Goal: Find specific page/section: Find specific page/section

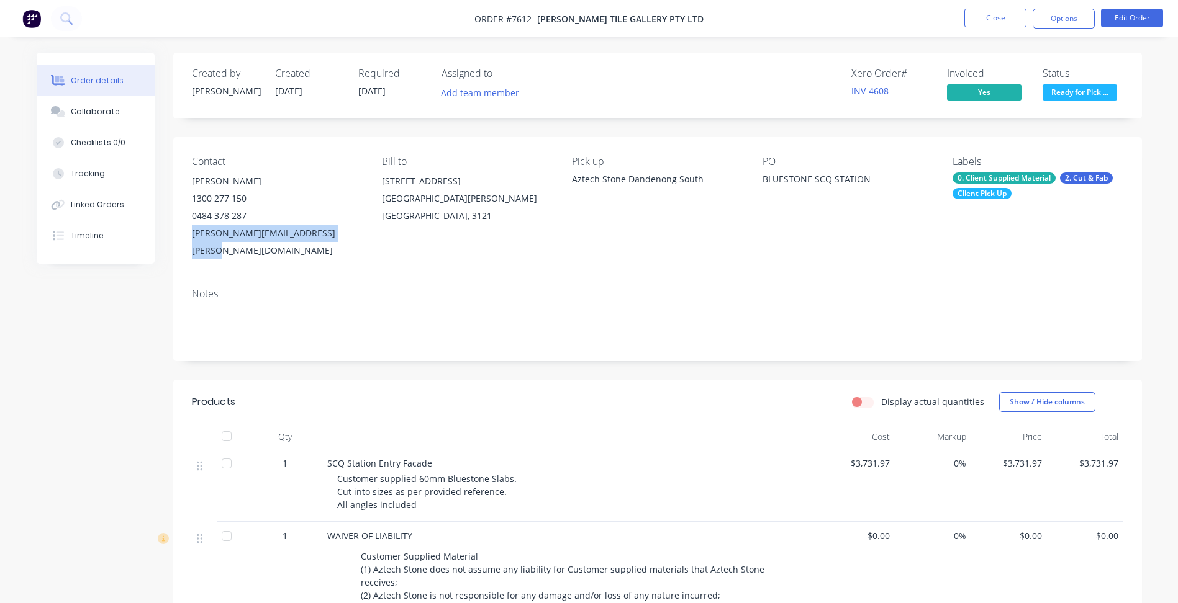
click at [983, 8] on nav "Order #7612 - [PERSON_NAME] Tile Gallery Pty Ltd Close Options Edit Order" at bounding box center [589, 18] width 1178 height 37
click at [1012, 18] on button "Close" at bounding box center [995, 18] width 62 height 19
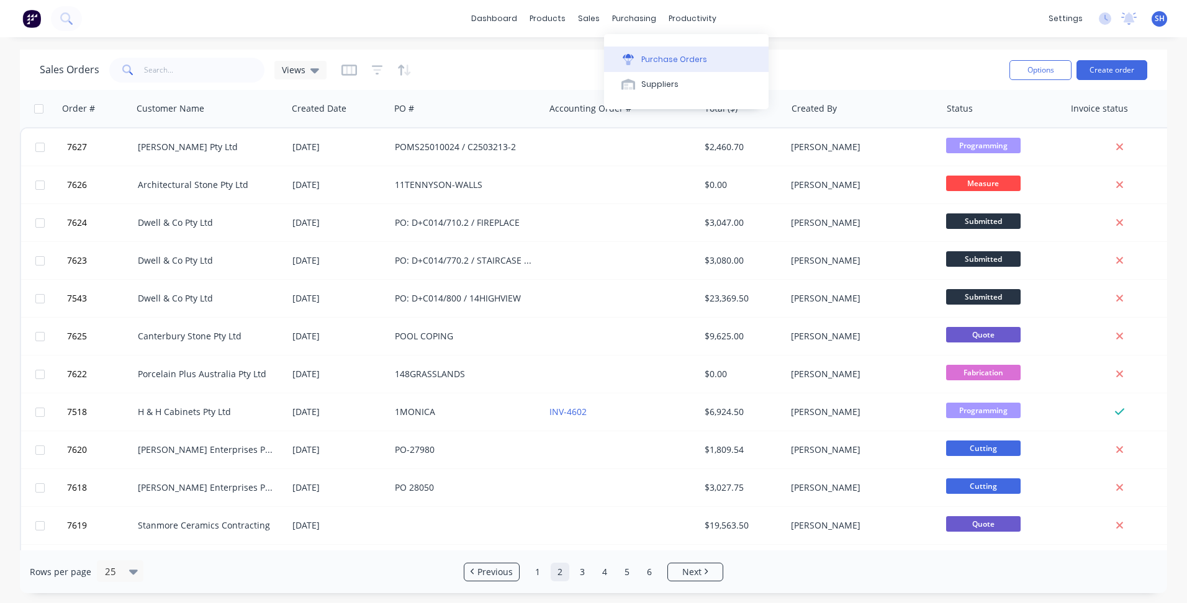
click at [648, 57] on div "Purchase Orders" at bounding box center [674, 59] width 66 height 11
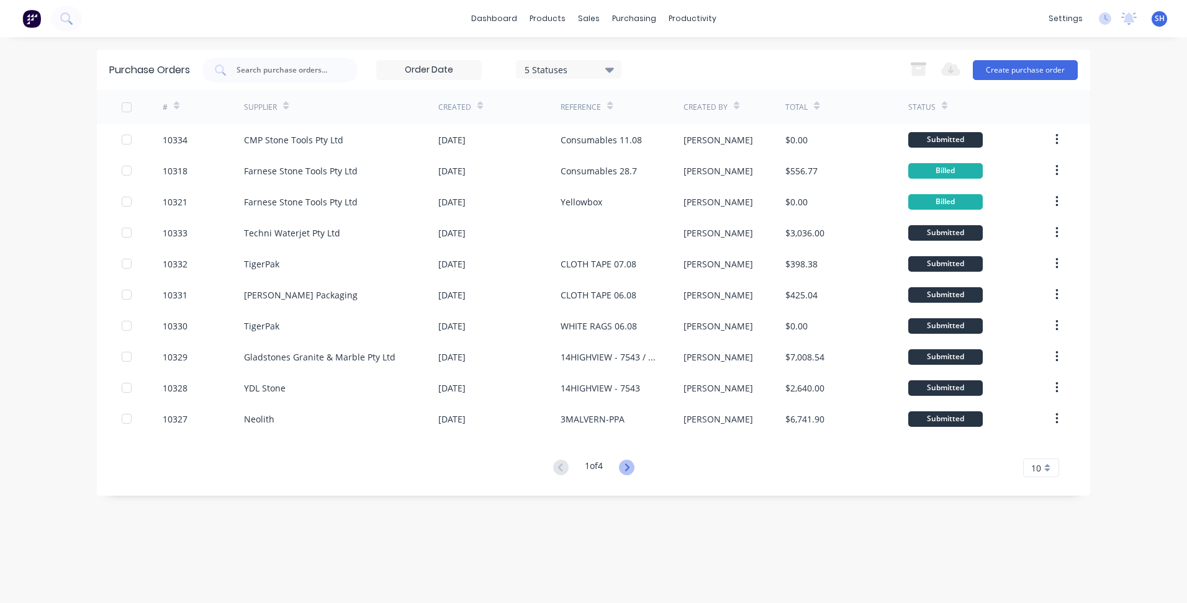
click at [635, 468] on icon at bounding box center [627, 468] width 16 height 16
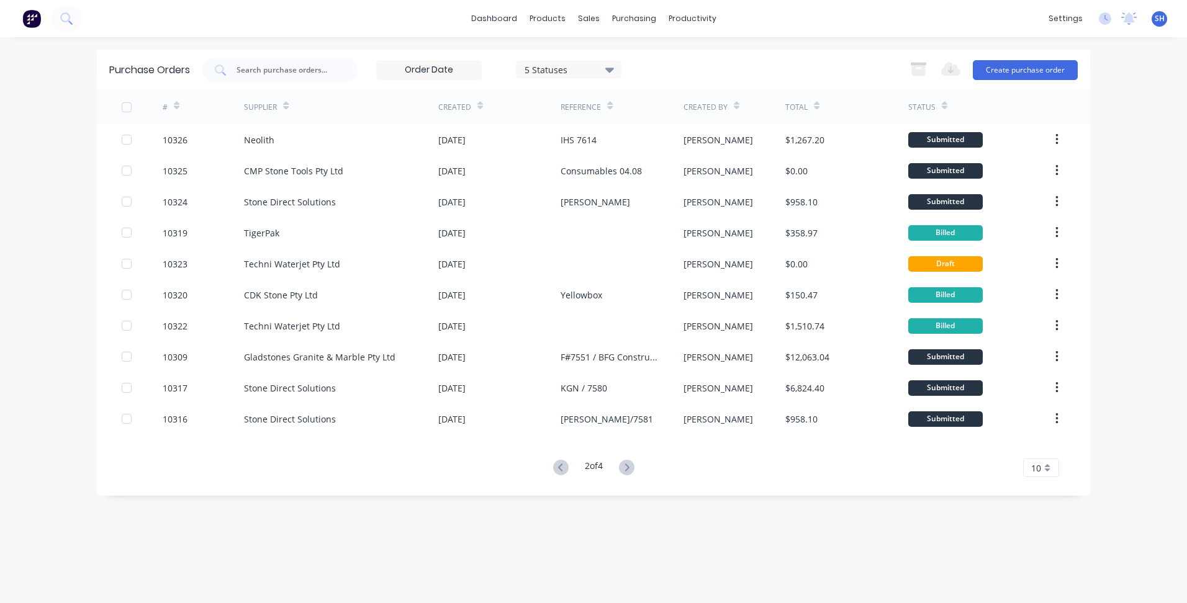
click at [635, 468] on icon at bounding box center [627, 468] width 16 height 16
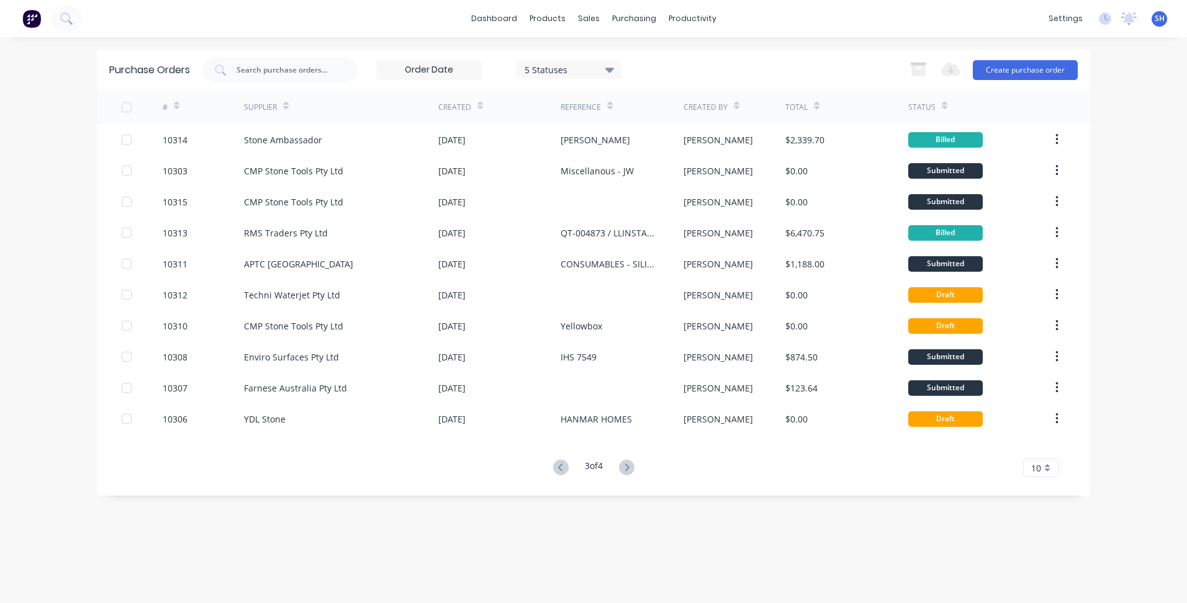
click at [635, 468] on icon at bounding box center [627, 468] width 16 height 16
